Goal: Task Accomplishment & Management: Manage account settings

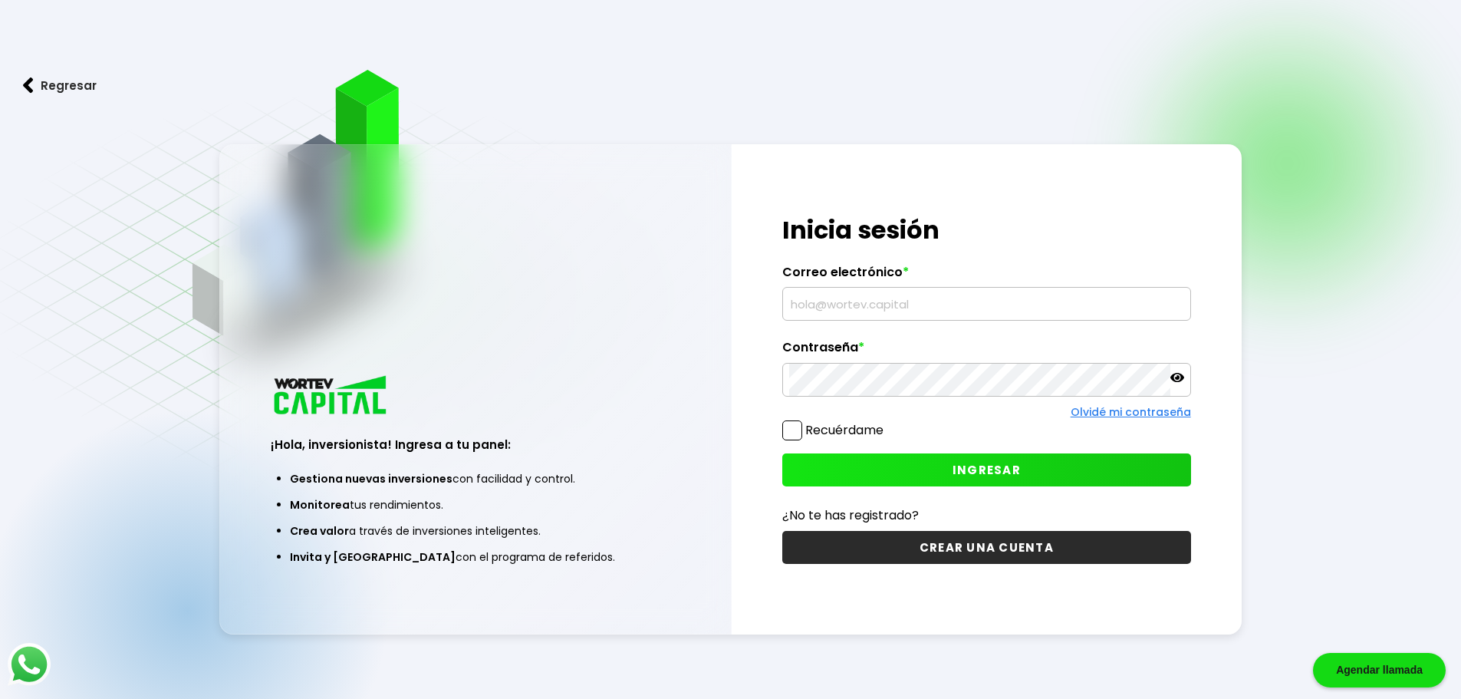
click at [857, 307] on input "text" at bounding box center [986, 304] width 395 height 32
type input "[EMAIL_ADDRESS][DOMAIN_NAME]"
click at [885, 463] on button "INGRESAR" at bounding box center [987, 469] width 409 height 33
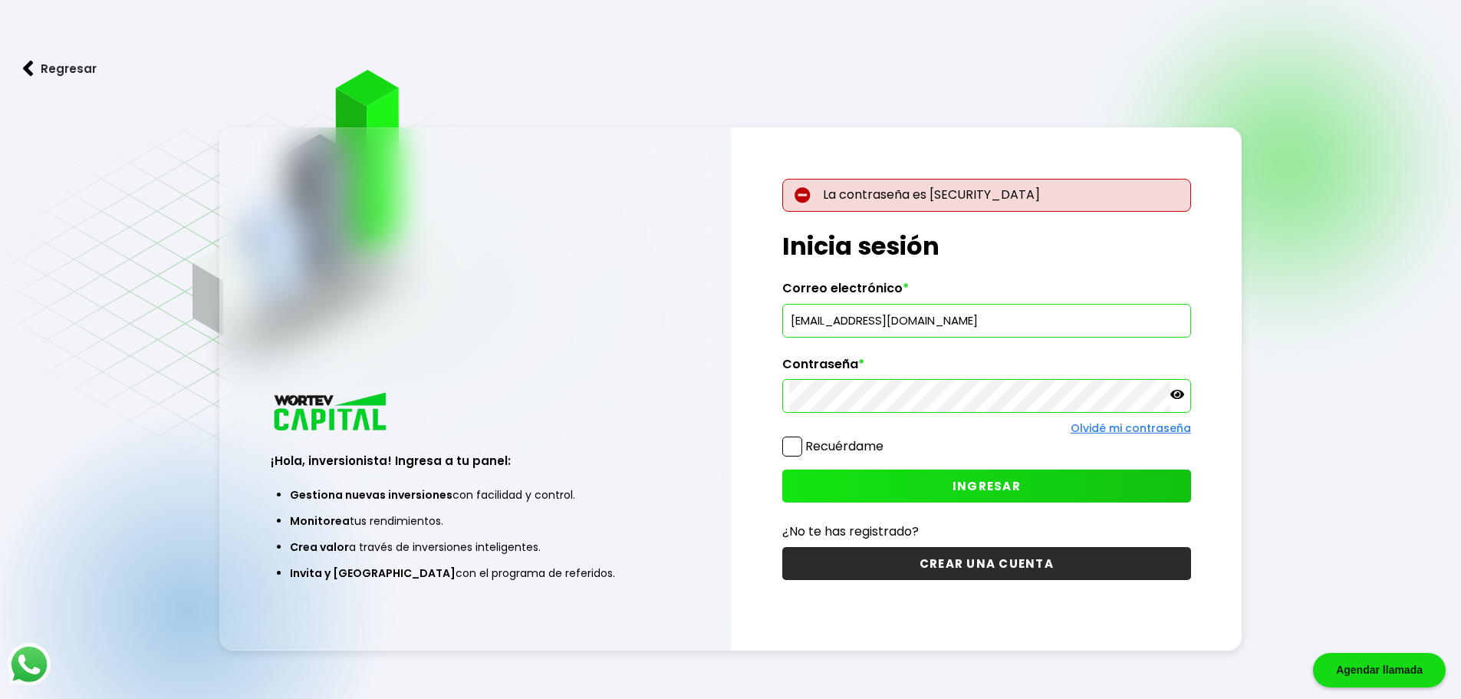
click at [1185, 392] on div at bounding box center [987, 396] width 409 height 34
click at [1181, 394] on icon at bounding box center [1178, 394] width 14 height 9
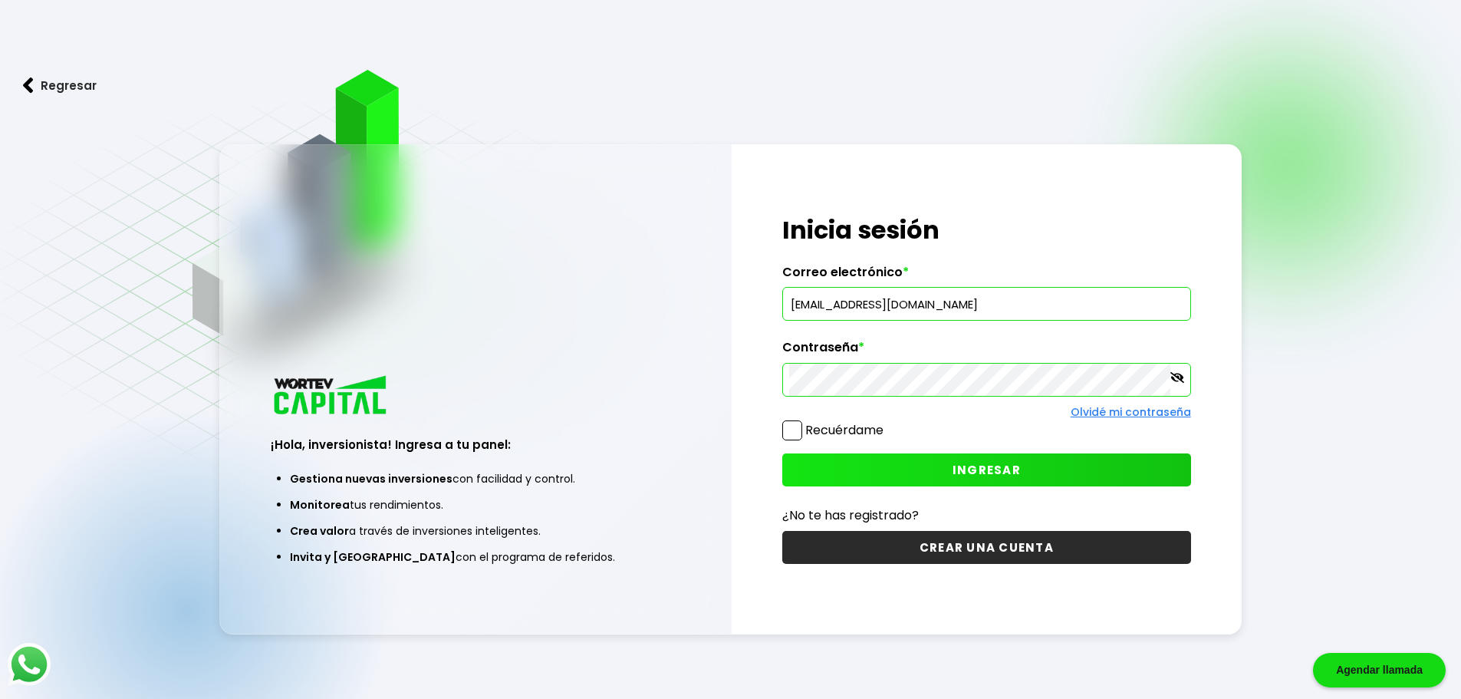
click at [977, 479] on button "INGRESAR" at bounding box center [987, 469] width 409 height 33
click at [924, 463] on button "INGRESAR" at bounding box center [987, 469] width 409 height 33
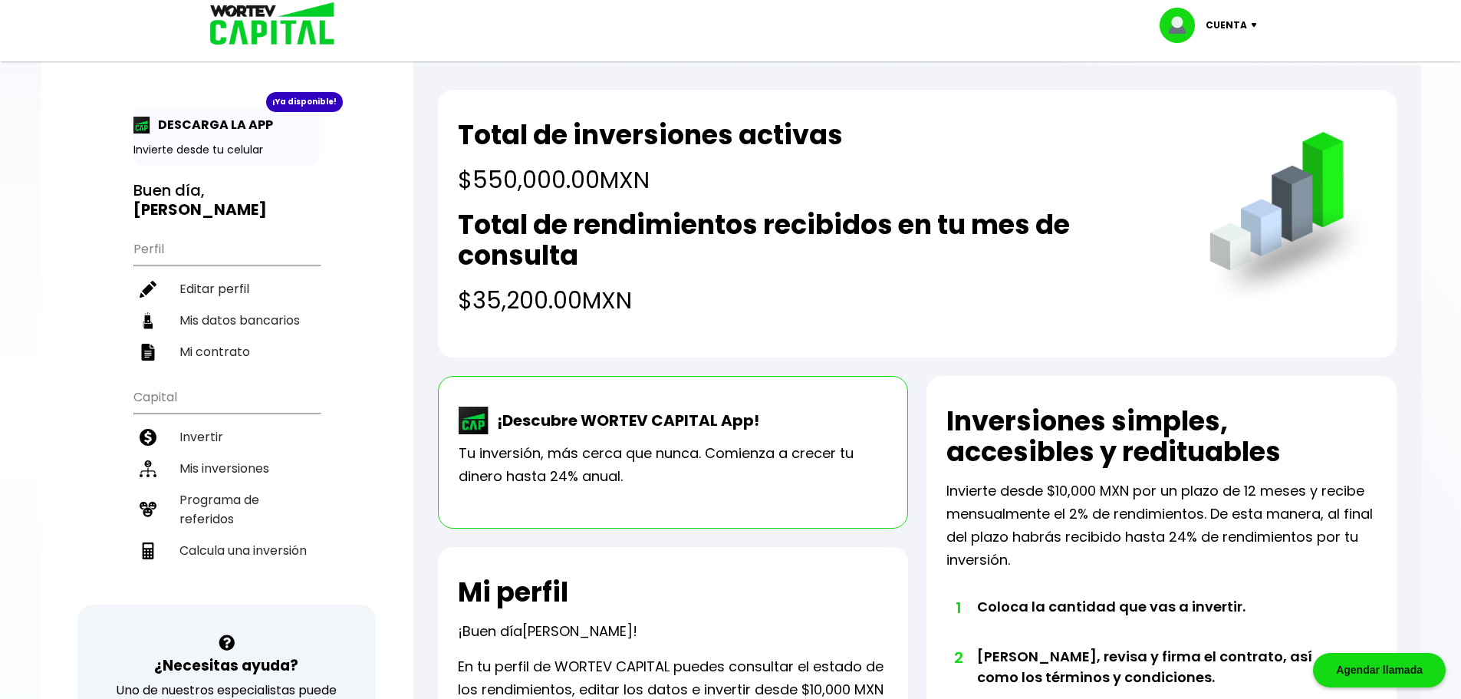
drag, startPoint x: 203, startPoint y: 280, endPoint x: 343, endPoint y: 306, distance: 142.0
click at [203, 280] on li "Editar perfil" at bounding box center [226, 288] width 186 height 31
select select "Mujer"
select select "Licenciatura"
select select "DF"
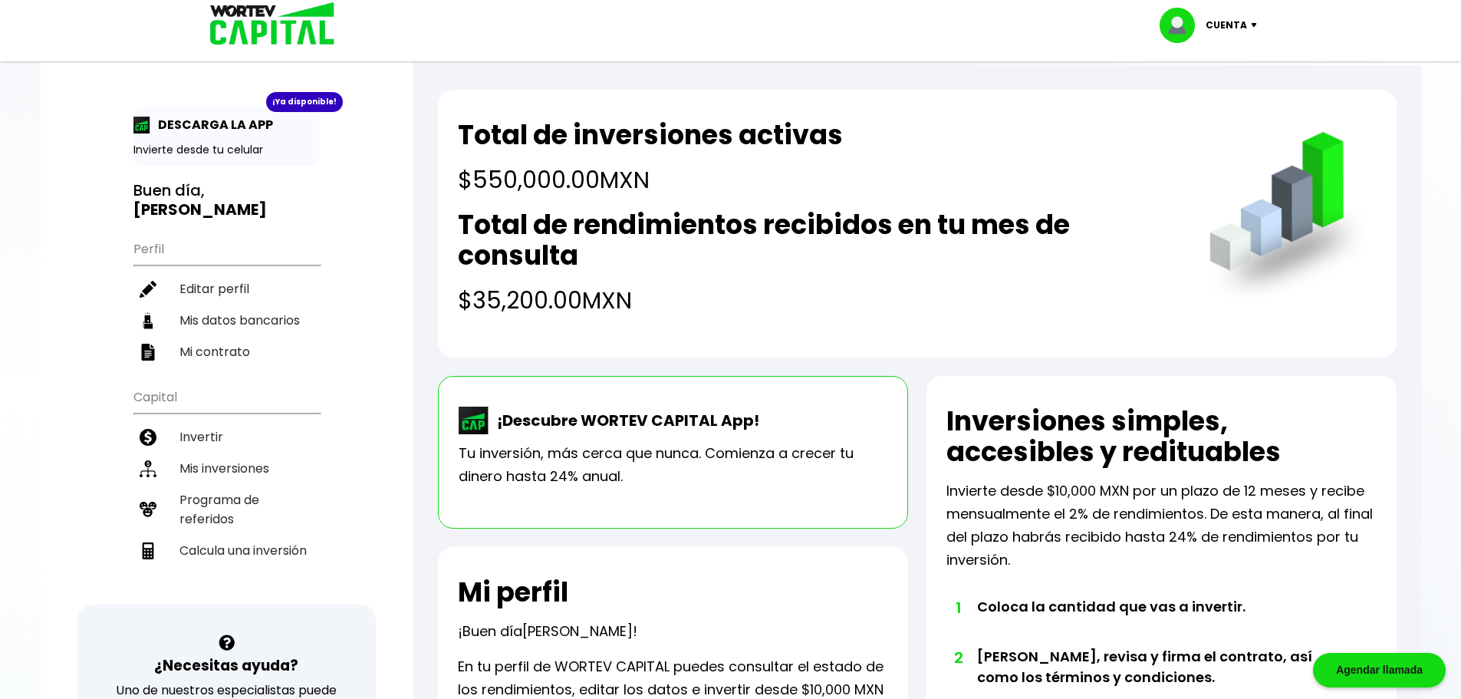
select select "Nu Bank"
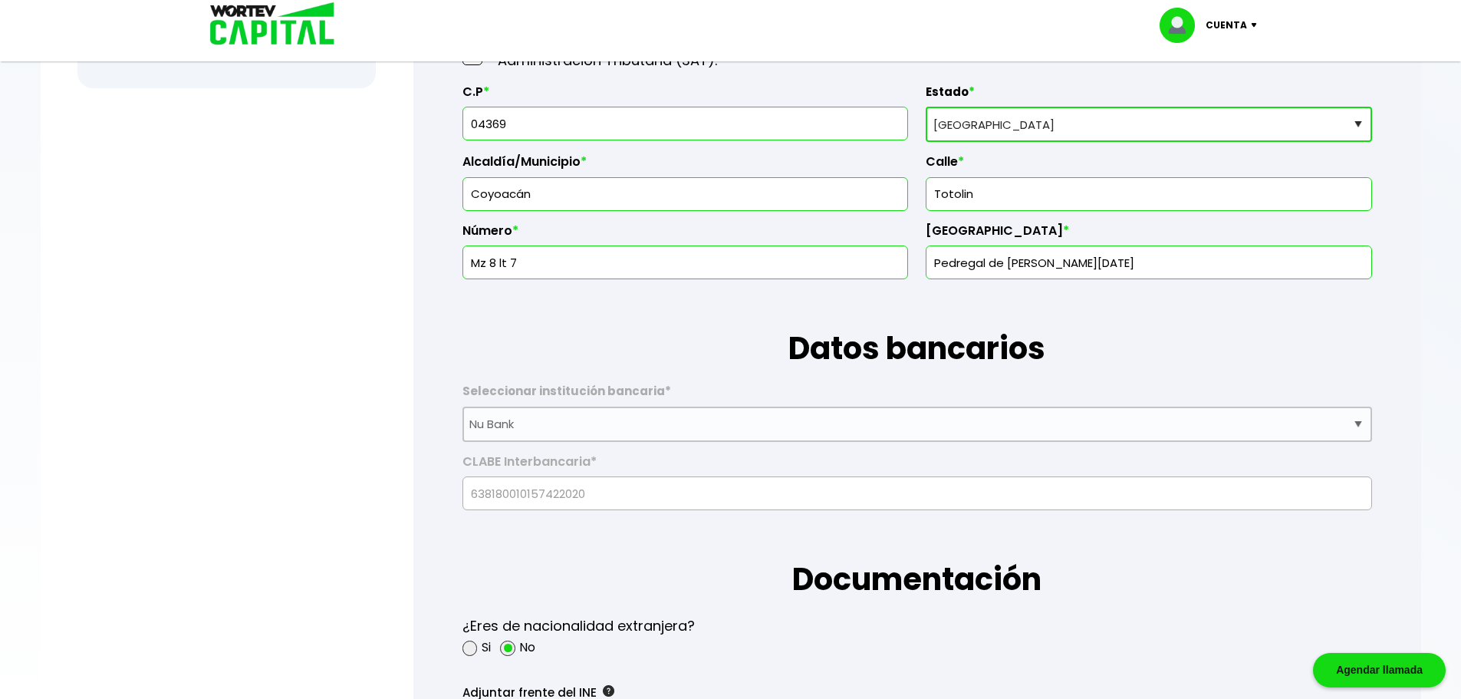
scroll to position [769, 0]
drag, startPoint x: 572, startPoint y: 199, endPoint x: 455, endPoint y: 188, distance: 117.9
click at [455, 188] on form "La siguiente información nos permitirá verificar tu perfil como inversionista. …" at bounding box center [917, 620] width 959 height 2517
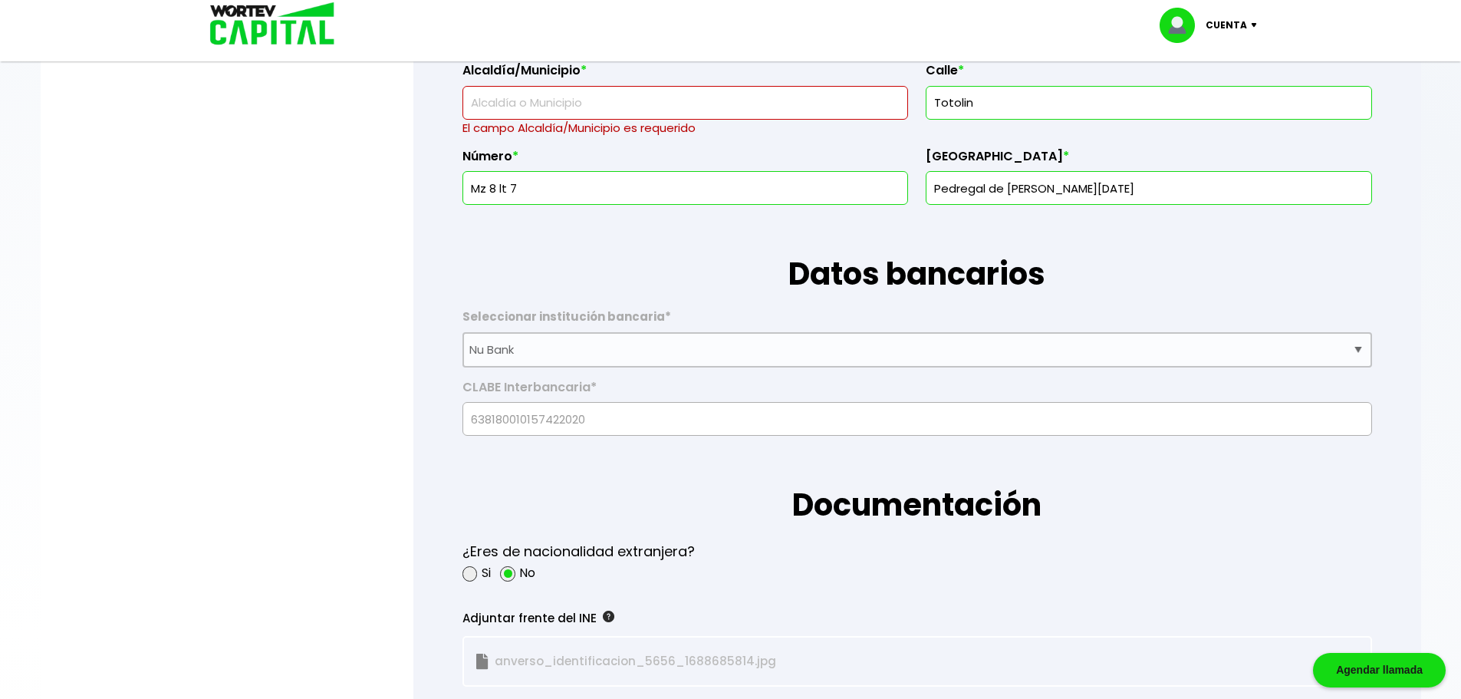
scroll to position [862, 0]
